Goal: Information Seeking & Learning: Learn about a topic

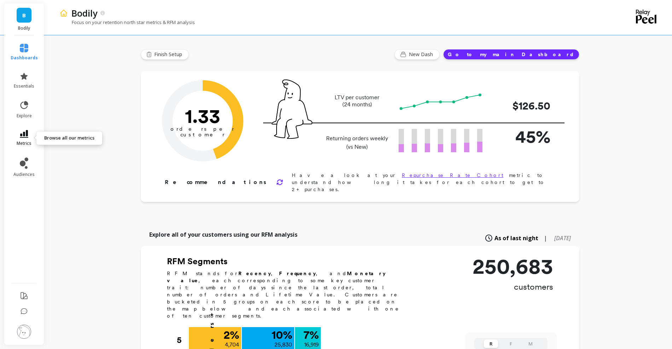
click at [28, 141] on span "metrics" at bounding box center [24, 144] width 15 height 6
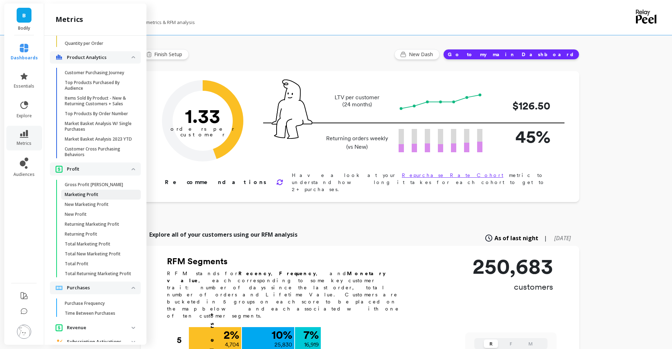
scroll to position [1375, 0]
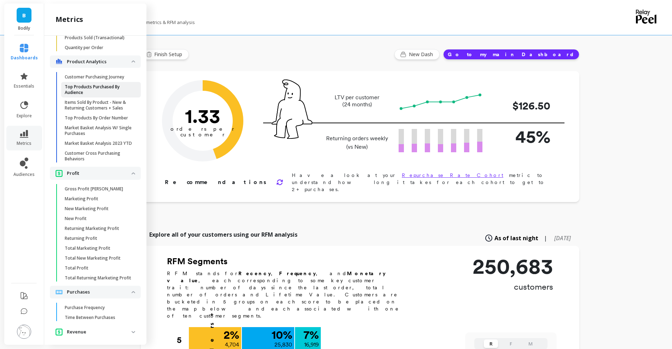
click at [98, 87] on p "Top Products Purchased By Audience" at bounding box center [99, 89] width 68 height 11
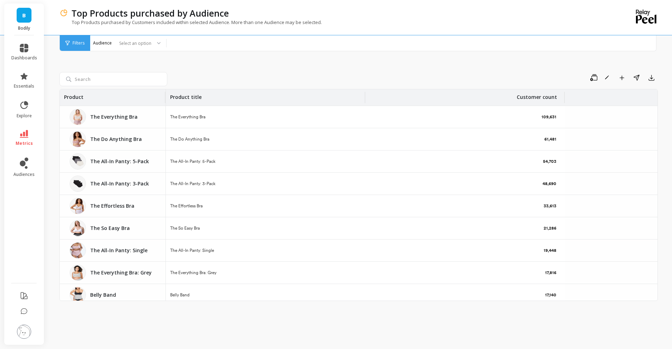
click at [279, 161] on div "The All-In Panty: 5-Pack" at bounding box center [265, 162] width 199 height 22
